Goal: Find specific fact: Find specific fact

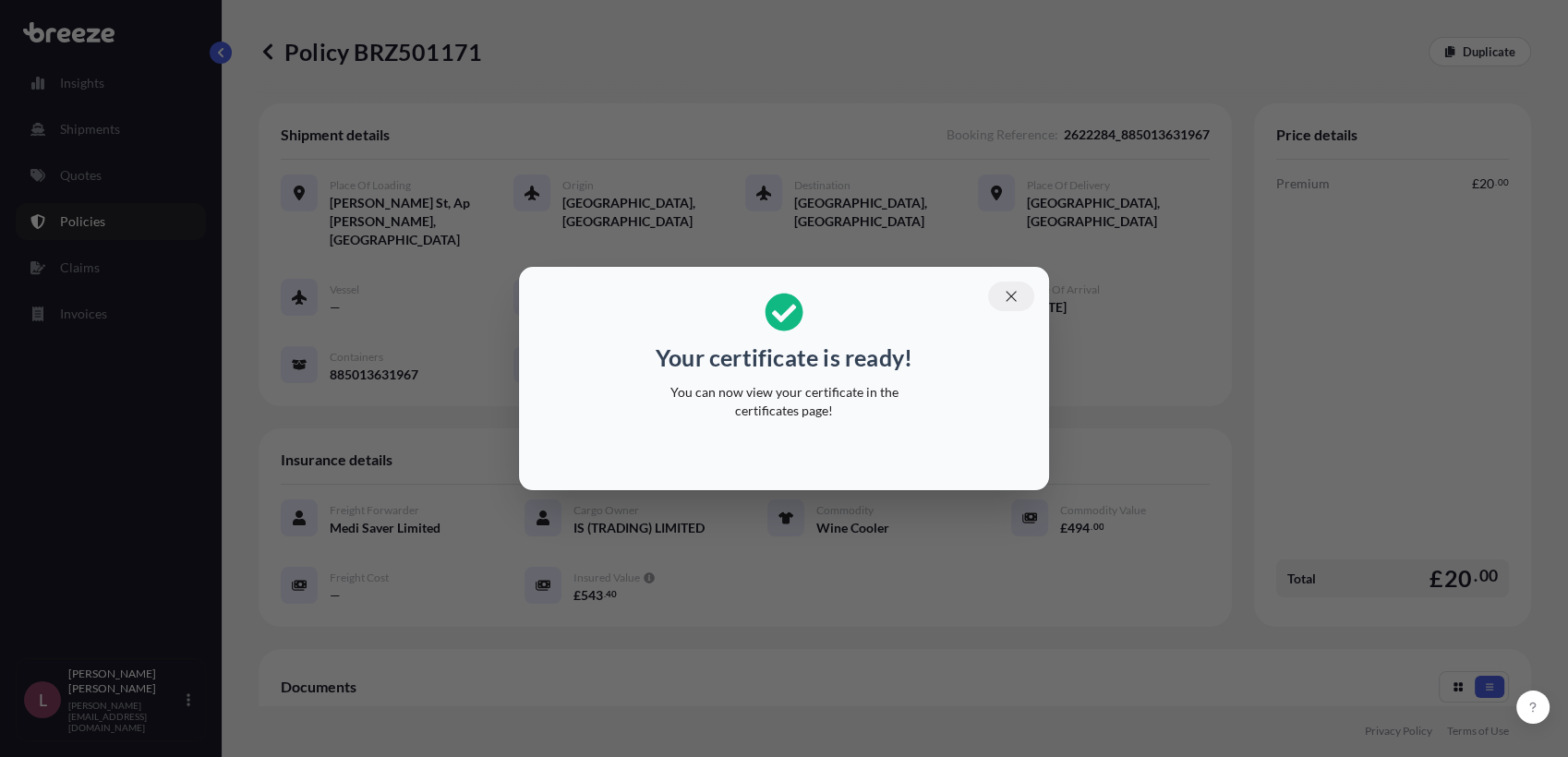
click at [1013, 294] on icon "button" at bounding box center [1011, 295] width 10 height 10
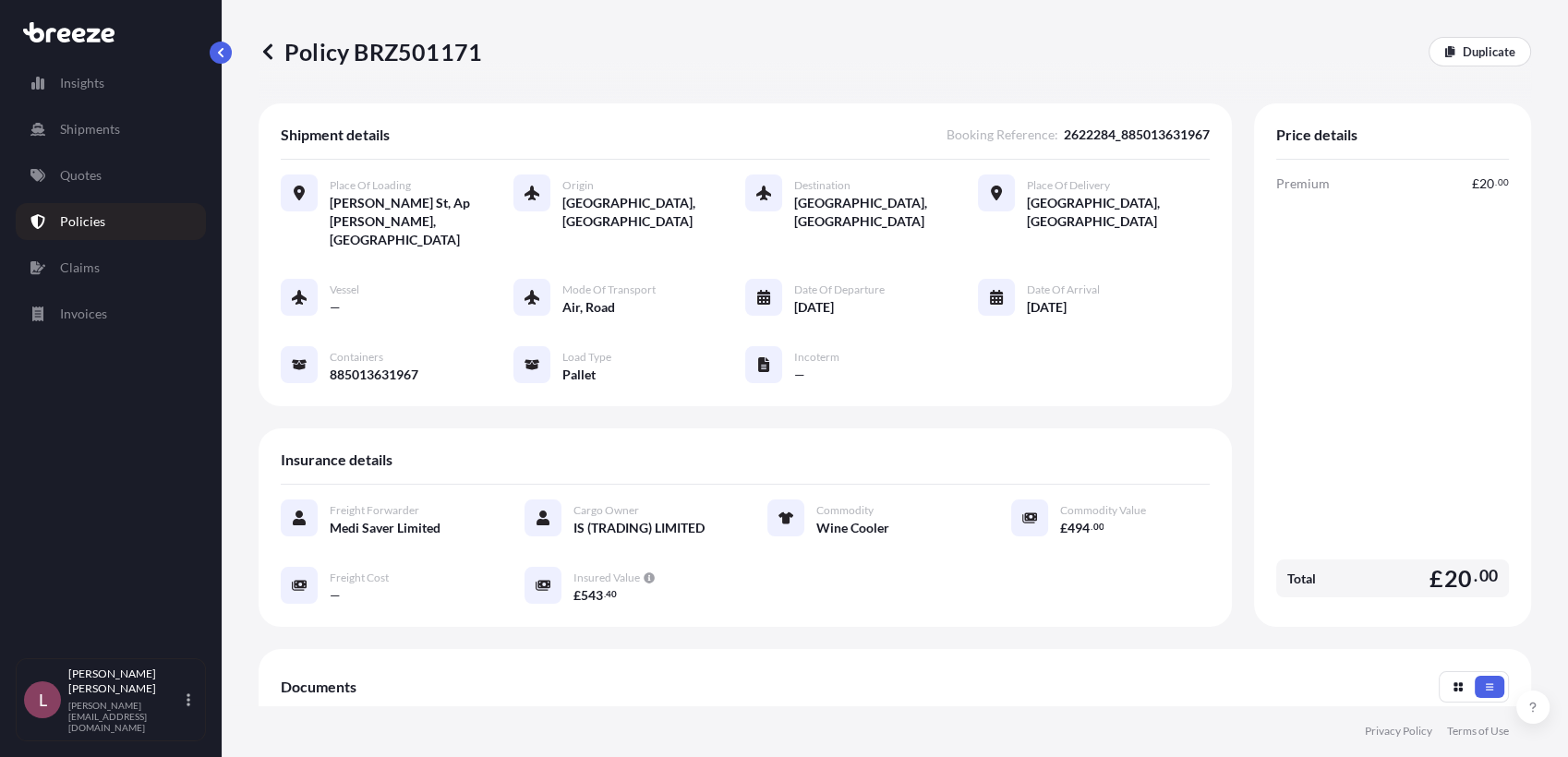
click at [1076, 120] on div "Shipment details Booking Reference : 2622284_885013631967 Place of Loading [PER…" at bounding box center [745, 254] width 974 height 303
copy span "2622284_885013631967"
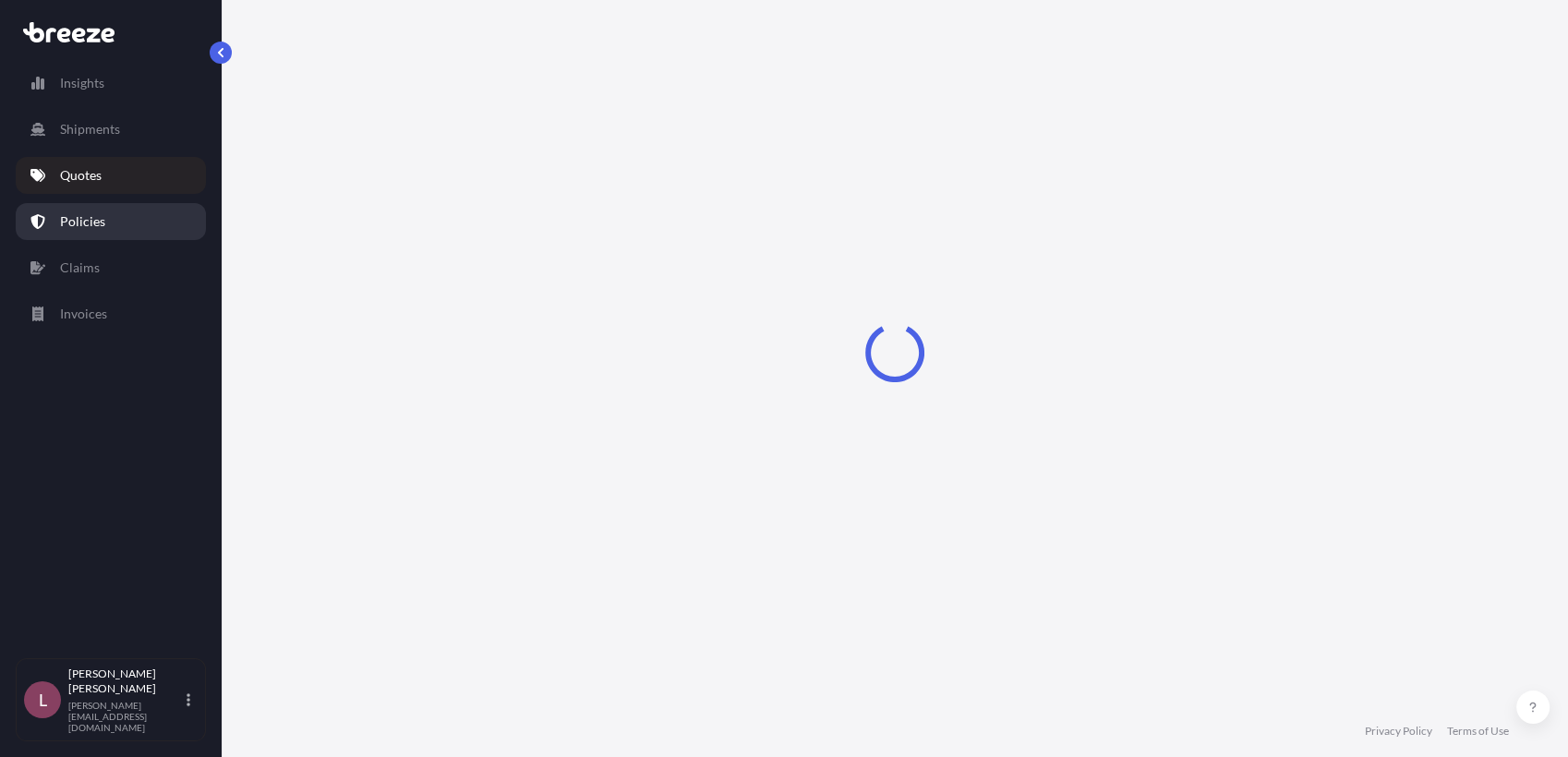
click at [106, 221] on link "Policies" at bounding box center [111, 222] width 191 height 37
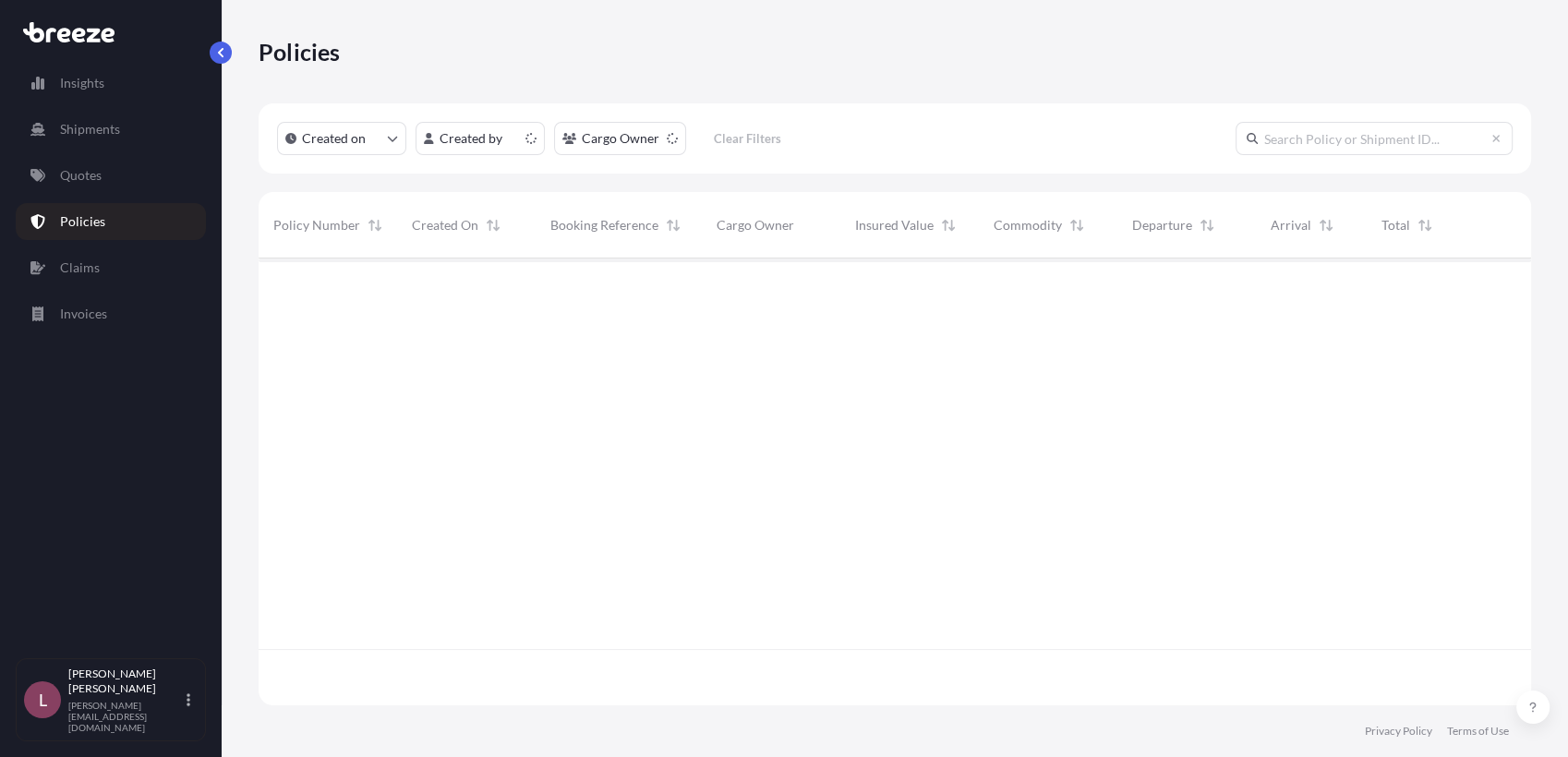
scroll to position [441, 1256]
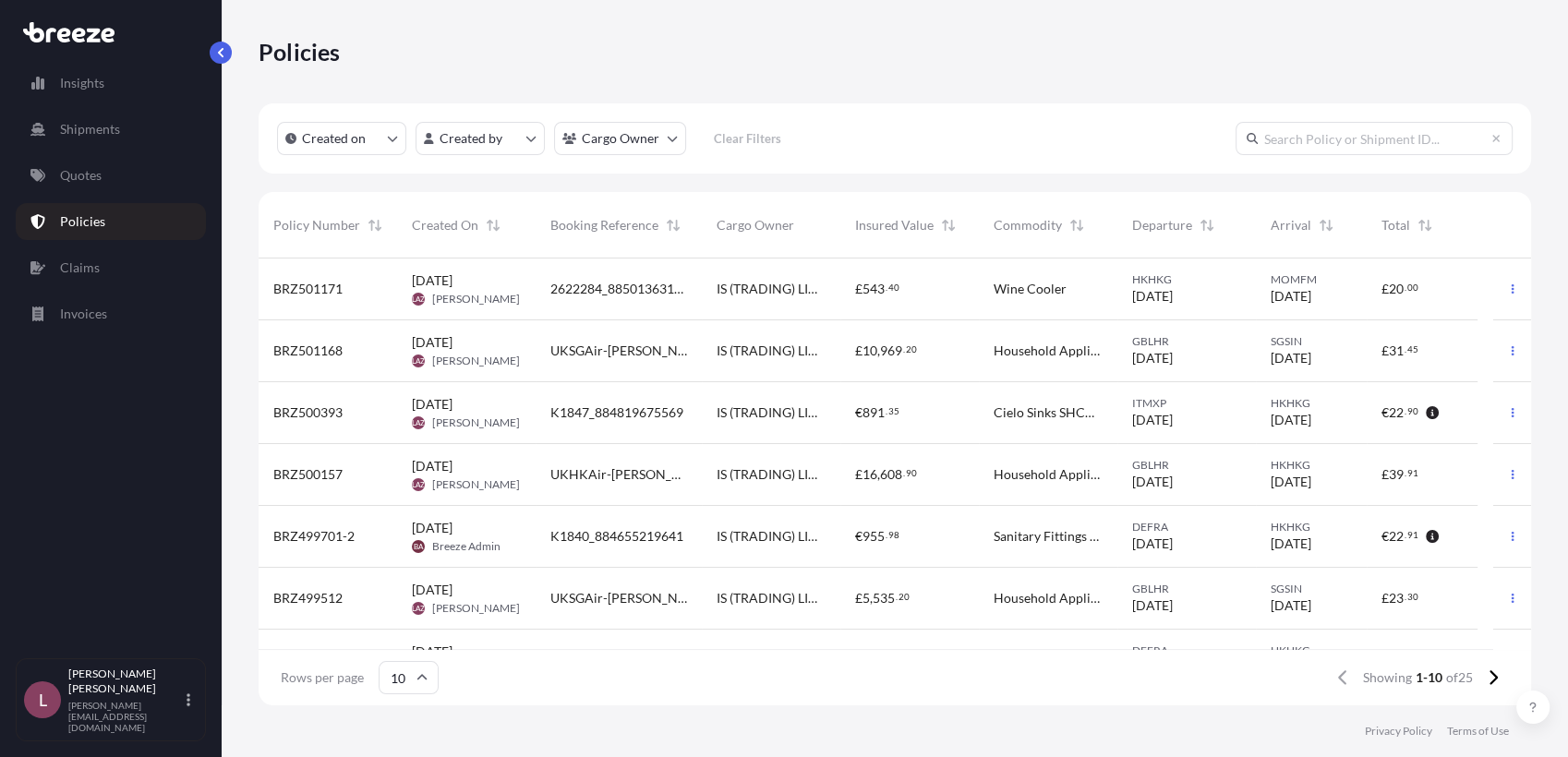
click at [604, 355] on span "UKSGAir-[PERSON_NAME]-10A" at bounding box center [619, 351] width 137 height 19
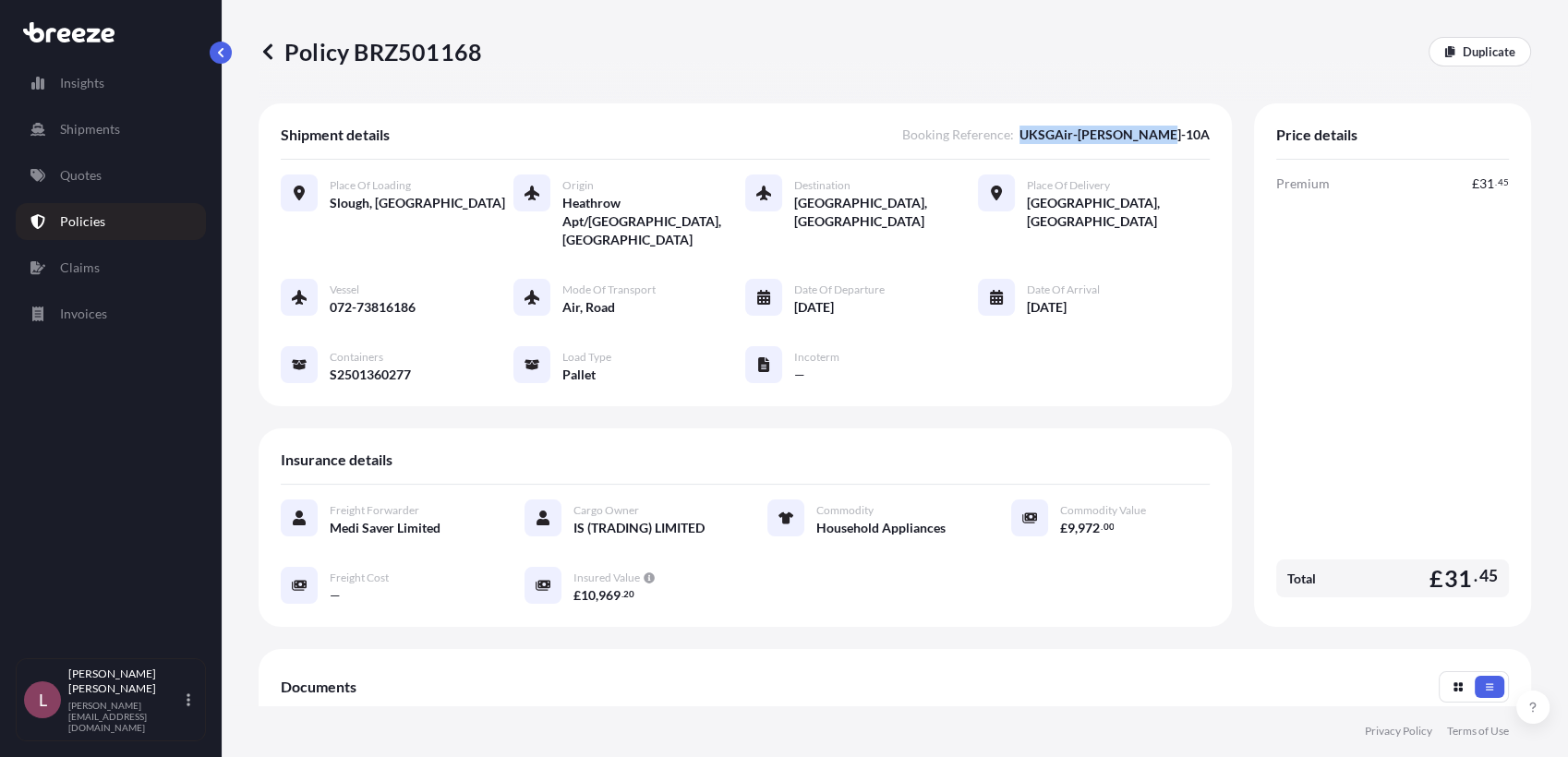
drag, startPoint x: 1053, startPoint y: 136, endPoint x: 1215, endPoint y: 130, distance: 162.1
click at [1215, 130] on div "Shipment details Booking Reference : UKSGAir-[PERSON_NAME]-10A Place of Loading…" at bounding box center [745, 254] width 974 height 303
copy span "UKSGAir-[PERSON_NAME]-10A"
